Goal: Find specific page/section: Find specific page/section

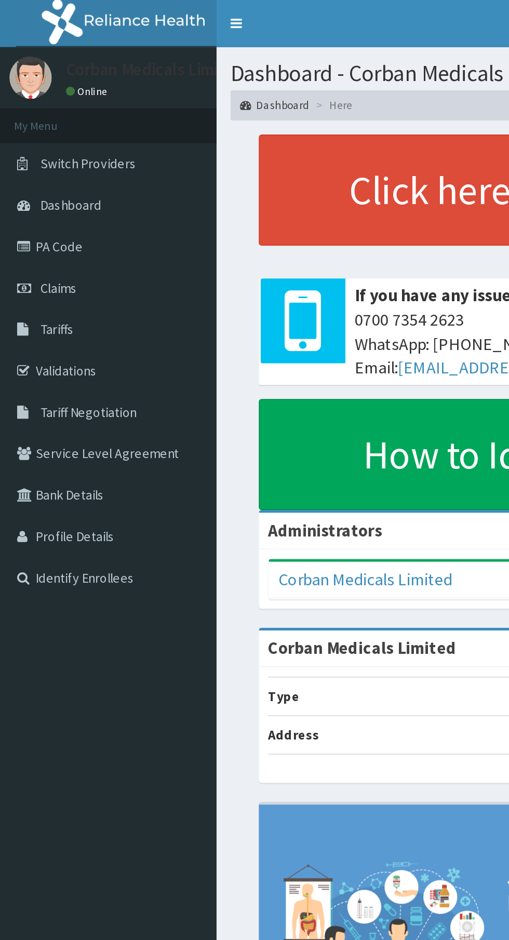
click at [43, 186] on link "Tariffs" at bounding box center [59, 181] width 119 height 23
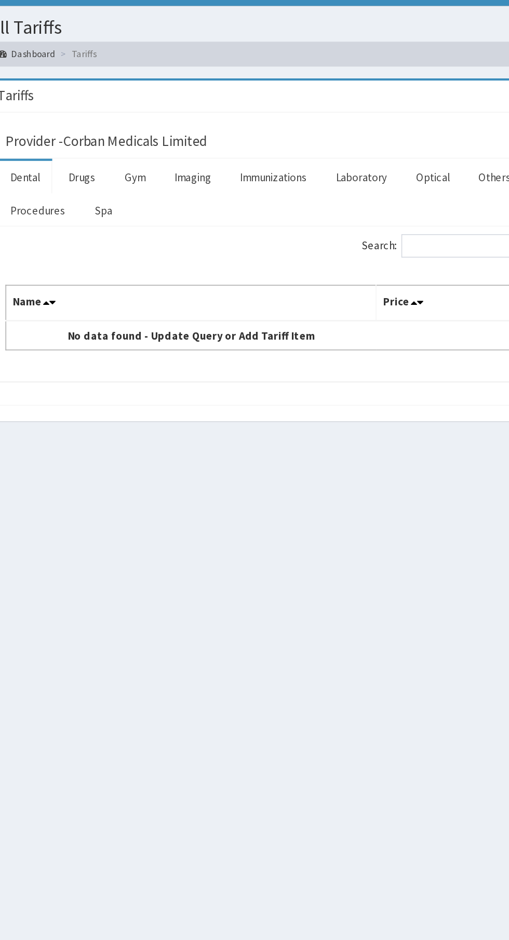
click at [199, 144] on link "Drugs" at bounding box center [188, 140] width 35 height 22
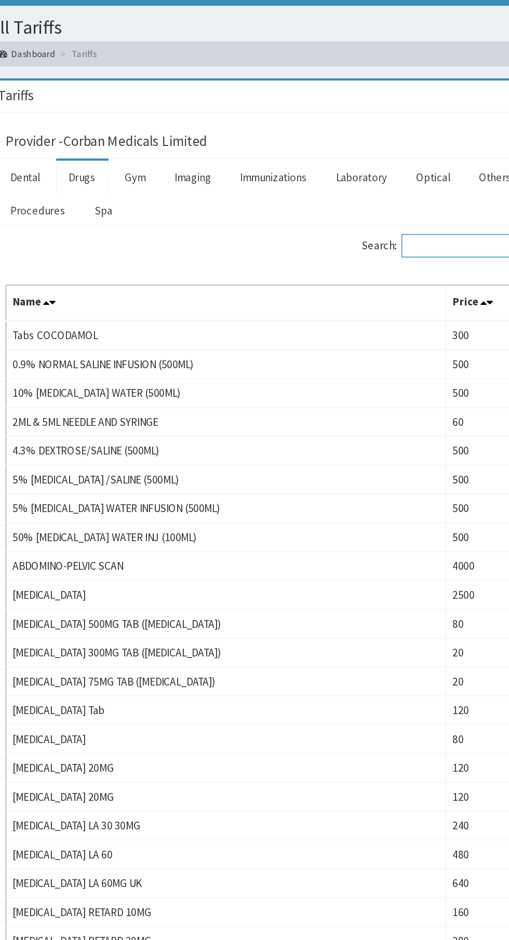
click at [414, 184] on input "Search:" at bounding box center [445, 186] width 89 height 16
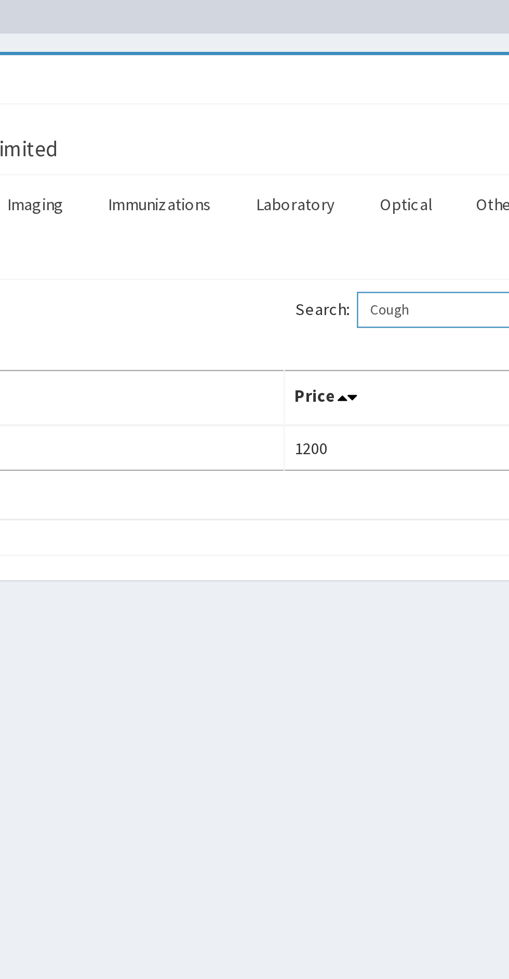
click at [436, 186] on input "Cough" at bounding box center [445, 186] width 89 height 16
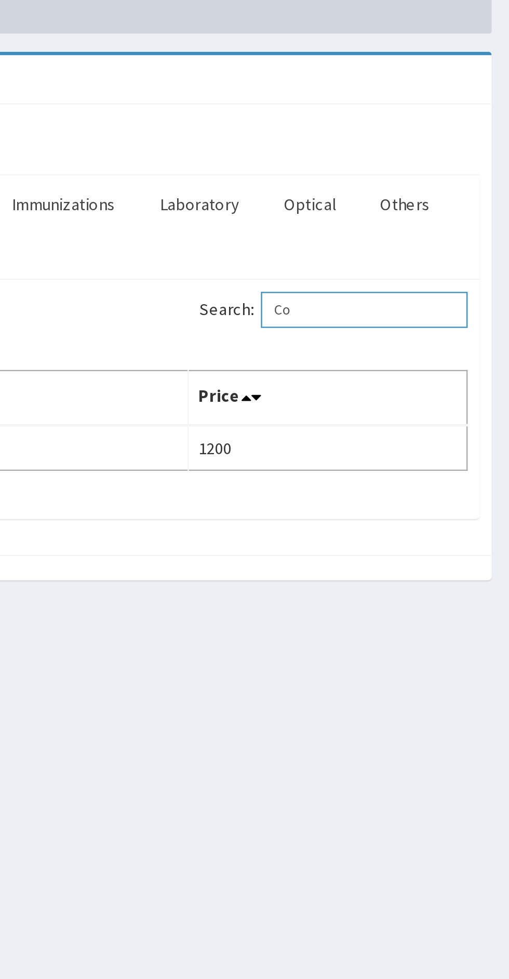
type input "C"
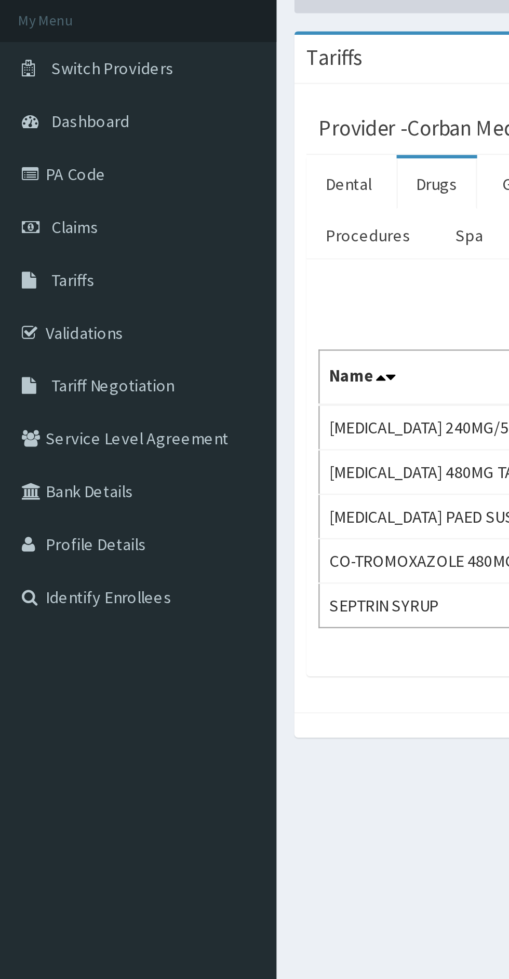
type input "Septr"
click at [54, 206] on link "Validations" at bounding box center [59, 204] width 119 height 23
